Goal: Use online tool/utility: Utilize a website feature to perform a specific function

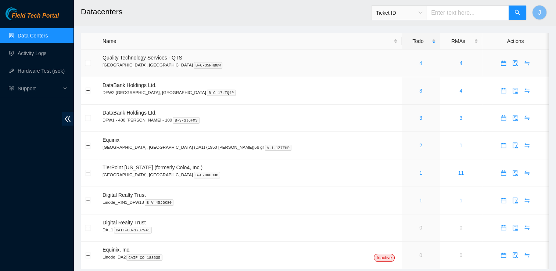
click at [420, 63] on link "4" at bounding box center [421, 63] width 3 height 6
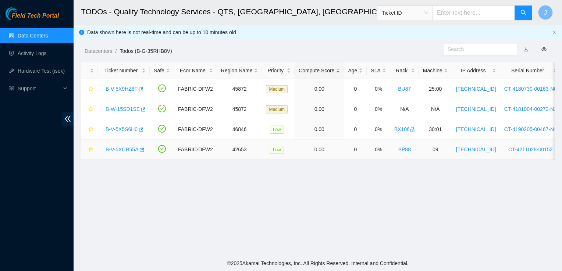
click at [125, 151] on link "B-V-5XCR55A" at bounding box center [122, 150] width 33 height 6
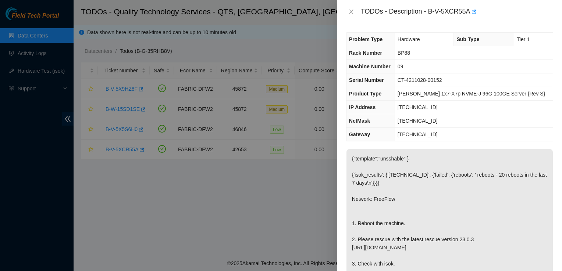
click at [430, 12] on div "TODOs - Description - B-V-5XCR55A" at bounding box center [457, 12] width 192 height 12
drag, startPoint x: 428, startPoint y: 11, endPoint x: 469, endPoint y: 10, distance: 40.8
click at [469, 10] on div "TODOs - Description - B-V-5XCR55A" at bounding box center [457, 12] width 192 height 12
copy div "B-V-5XCR55A"
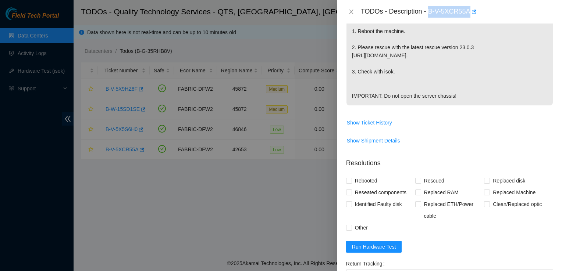
scroll to position [309, 0]
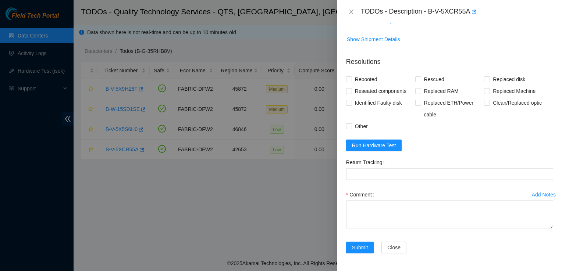
click at [528, 150] on form "Resolutions Rebooted Rescued Replaced disk Reseated components Replaced RAM Rep…" at bounding box center [449, 156] width 207 height 211
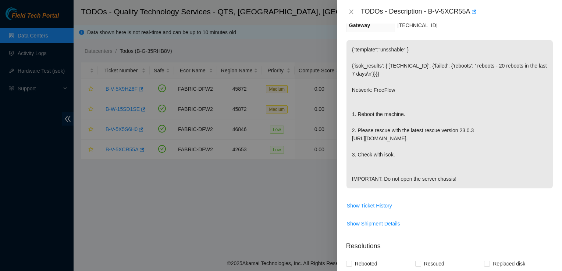
scroll to position [106, 0]
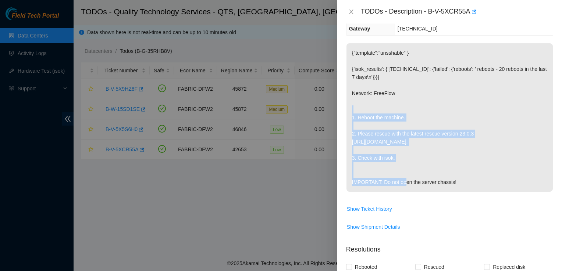
drag, startPoint x: 351, startPoint y: 115, endPoint x: 409, endPoint y: 159, distance: 71.9
click at [409, 159] on p "{"template":"unsshable" } {'isok_results': {'23.193.37.12': {'failed': {'reboot…" at bounding box center [449, 117] width 206 height 149
copy p "1. Reboot the machine. 2. Please rescue with the latest rescue version 23.0.3 h…"
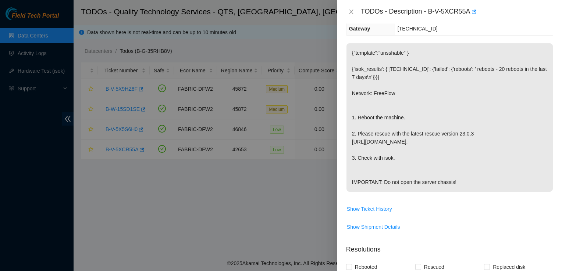
click at [410, 176] on p "{"template":"unsshable" } {'isok_results': {'23.193.37.12': {'failed': {'reboot…" at bounding box center [449, 117] width 206 height 149
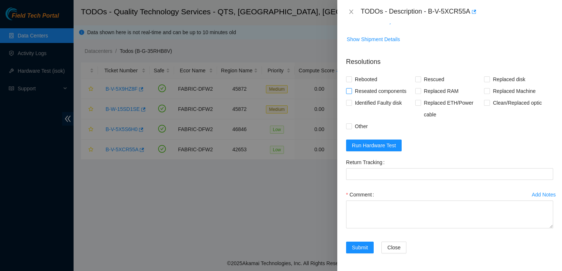
scroll to position [309, 0]
click at [385, 151] on button "Run Hardware Test" at bounding box center [374, 146] width 56 height 12
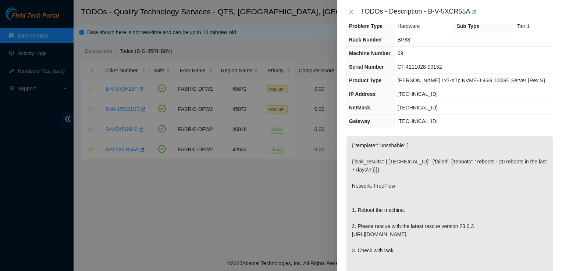
scroll to position [0, 0]
